Goal: Task Accomplishment & Management: Complete application form

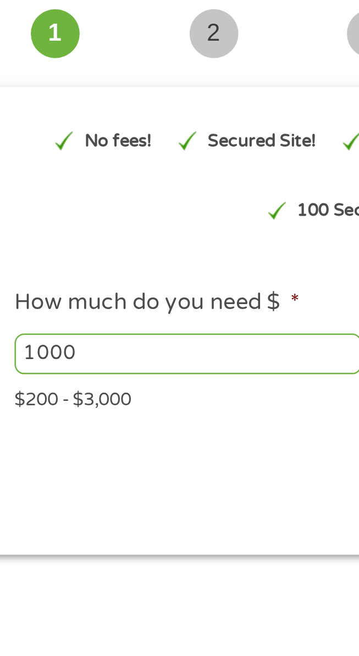
click at [62, 215] on input "1000" at bounding box center [105, 211] width 141 height 16
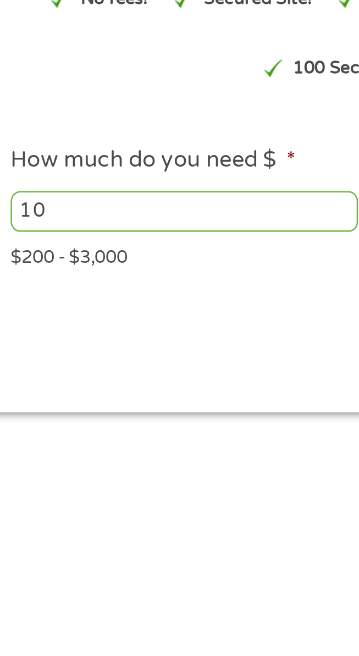
type input "1"
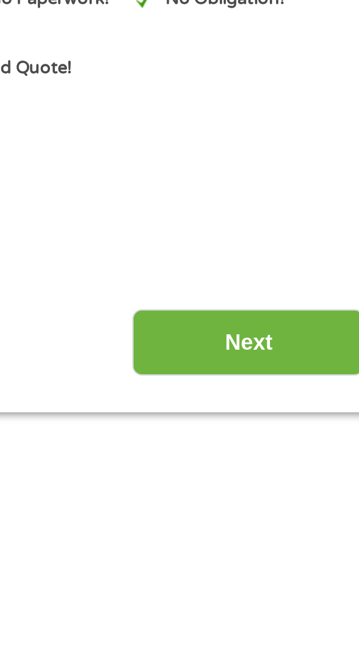
type input "3000"
click at [252, 260] on input "Next" at bounding box center [285, 264] width 94 height 27
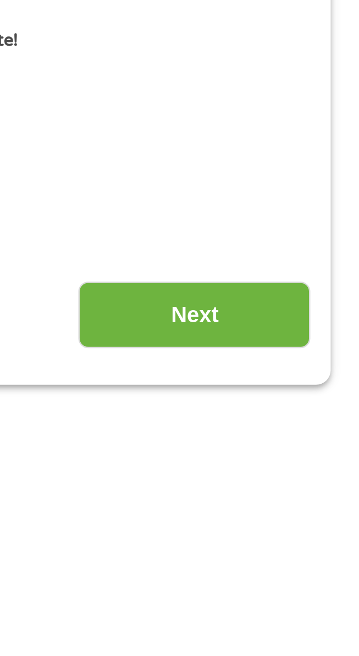
click at [266, 262] on input "Next" at bounding box center [285, 264] width 94 height 27
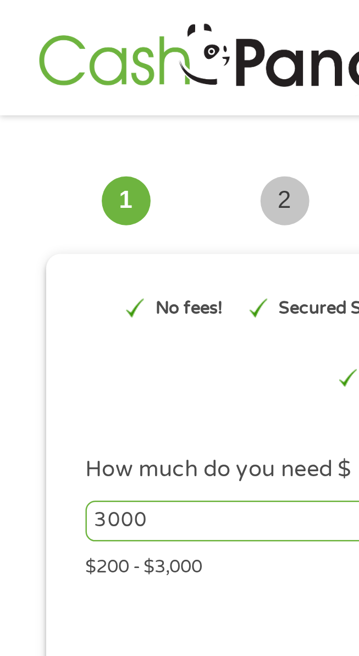
click at [103, 216] on input "3000" at bounding box center [105, 211] width 141 height 16
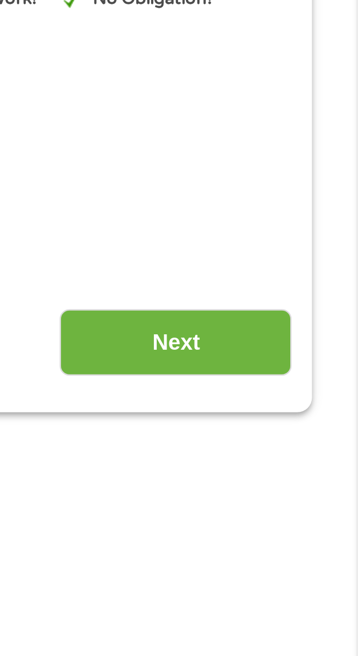
click at [251, 261] on input "Next" at bounding box center [285, 264] width 94 height 27
click at [267, 265] on input "Next" at bounding box center [285, 264] width 94 height 27
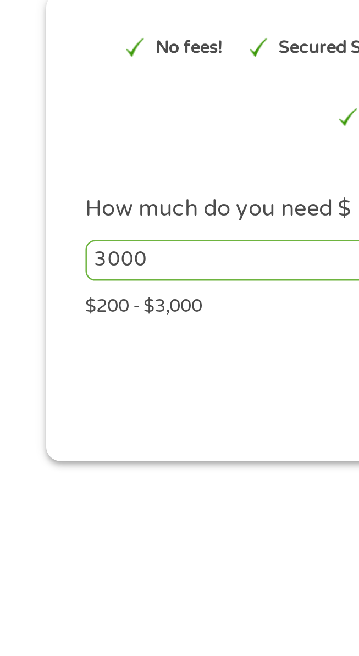
click at [113, 214] on input "3000" at bounding box center [105, 211] width 141 height 16
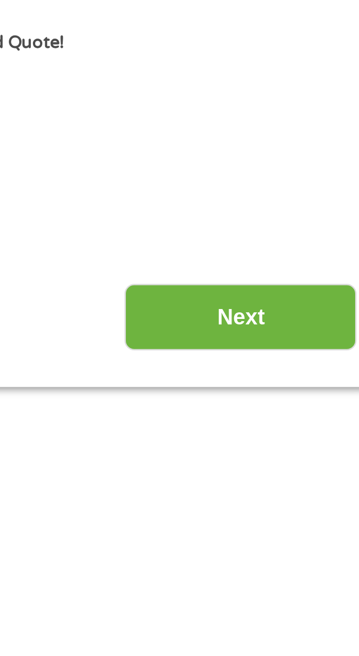
click at [302, 266] on input "Next" at bounding box center [285, 264] width 94 height 27
click at [306, 271] on input "Next" at bounding box center [285, 264] width 94 height 27
click at [304, 269] on input "Next" at bounding box center [285, 264] width 94 height 27
click at [294, 269] on input "Next" at bounding box center [285, 264] width 94 height 27
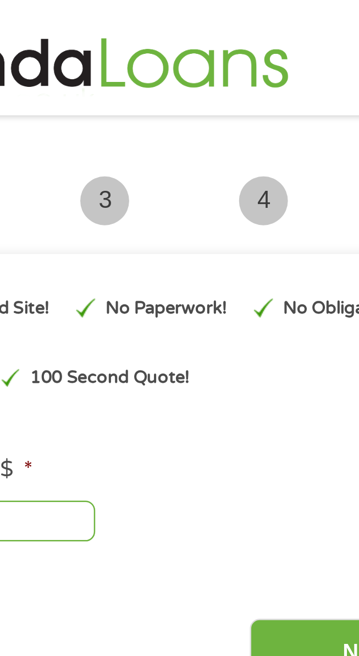
click at [171, 155] on p "100 Second Quote!" at bounding box center [181, 153] width 65 height 10
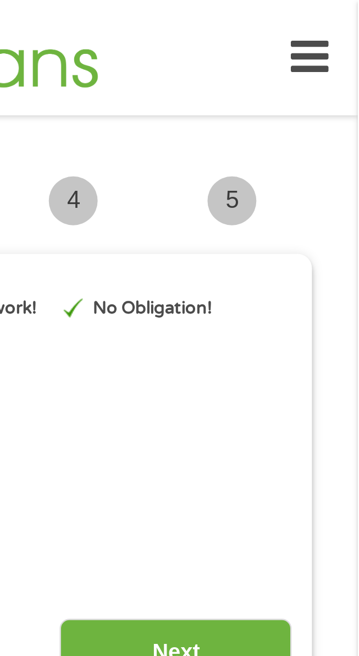
click at [319, 83] on div "5 Banking" at bounding box center [308, 81] width 64 height 20
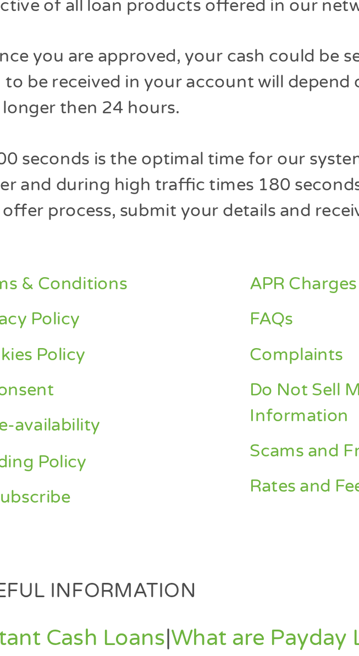
scroll to position [813, 0]
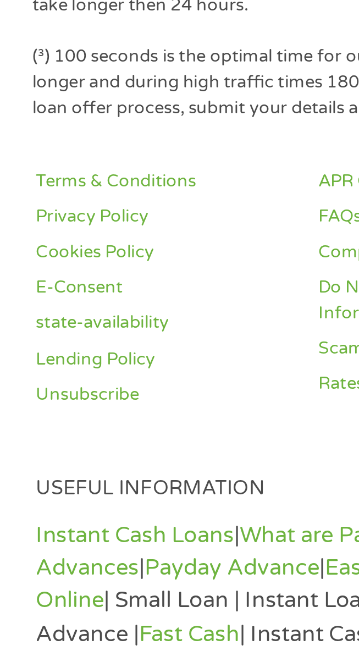
click at [52, 421] on link "E-Consent" at bounding box center [65, 420] width 101 height 10
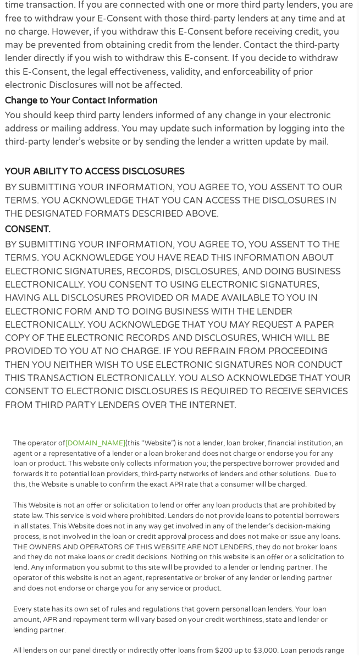
scroll to position [719, 0]
